Goal: Task Accomplishment & Management: Manage account settings

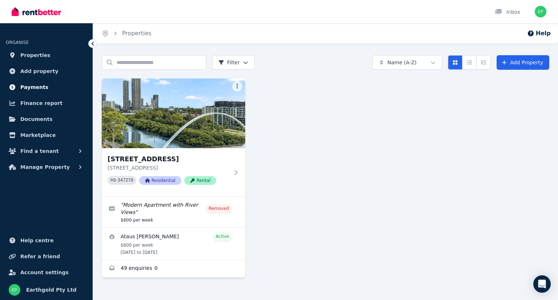
click at [43, 87] on link "Payments" at bounding box center [46, 87] width 81 height 15
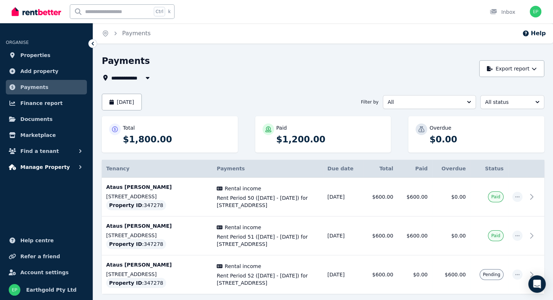
click at [58, 169] on span "Manage Property" at bounding box center [44, 167] width 49 height 9
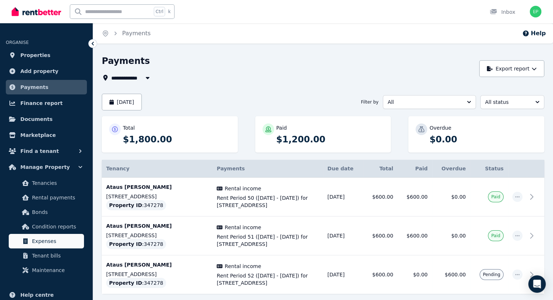
click at [51, 239] on span "Expenses" at bounding box center [56, 241] width 49 height 9
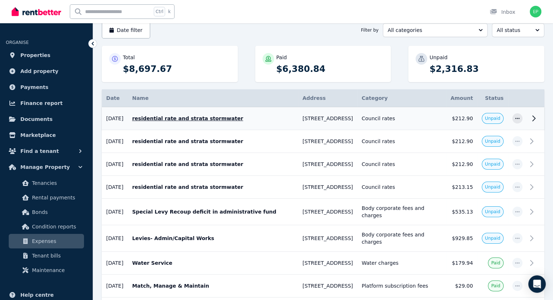
scroll to position [73, 0]
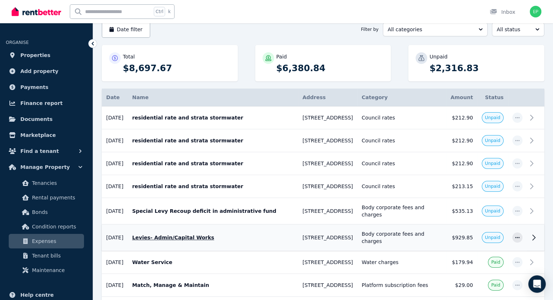
click at [494, 235] on span "Unpaid" at bounding box center [492, 238] width 15 height 6
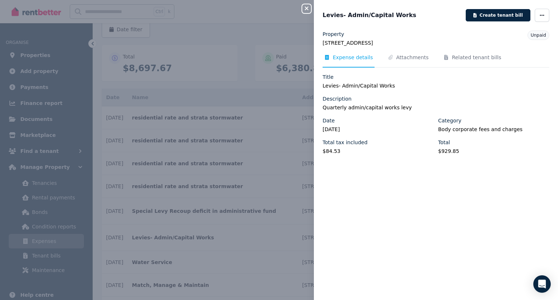
click at [536, 37] on span "Unpaid" at bounding box center [538, 35] width 15 height 5
click at [534, 34] on span "Unpaid" at bounding box center [538, 35] width 15 height 5
click at [540, 19] on span "button" at bounding box center [542, 15] width 15 height 13
click at [510, 65] on span "Mark as paid" at bounding box center [520, 65] width 47 height 9
click at [306, 7] on icon "button" at bounding box center [306, 8] width 9 height 6
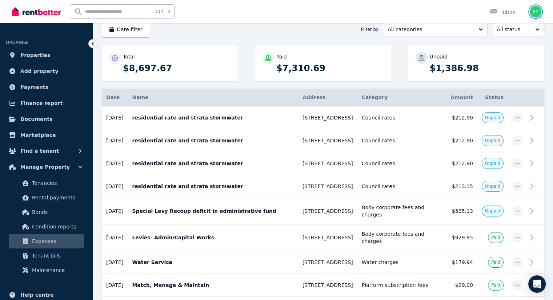
click at [537, 9] on img "button" at bounding box center [536, 12] width 12 height 12
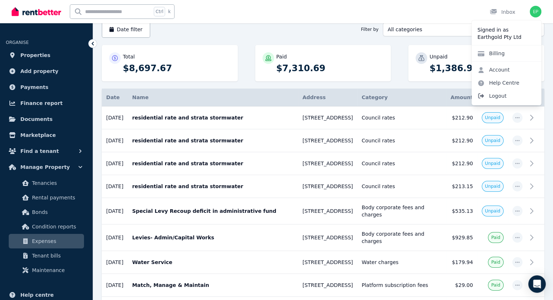
click at [491, 97] on span "Logout" at bounding box center [507, 95] width 70 height 13
